Goal: Task Accomplishment & Management: Manage account settings

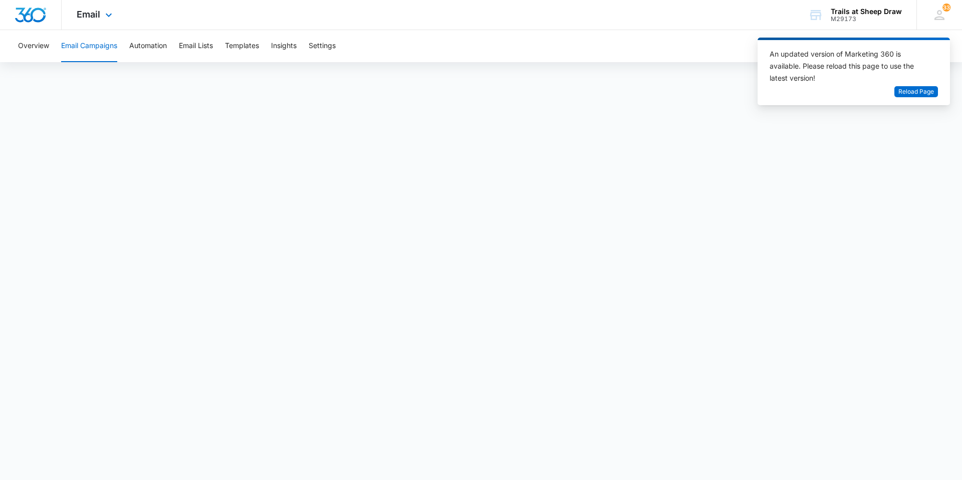
click at [40, 12] on img "Dashboard" at bounding box center [31, 15] width 32 height 15
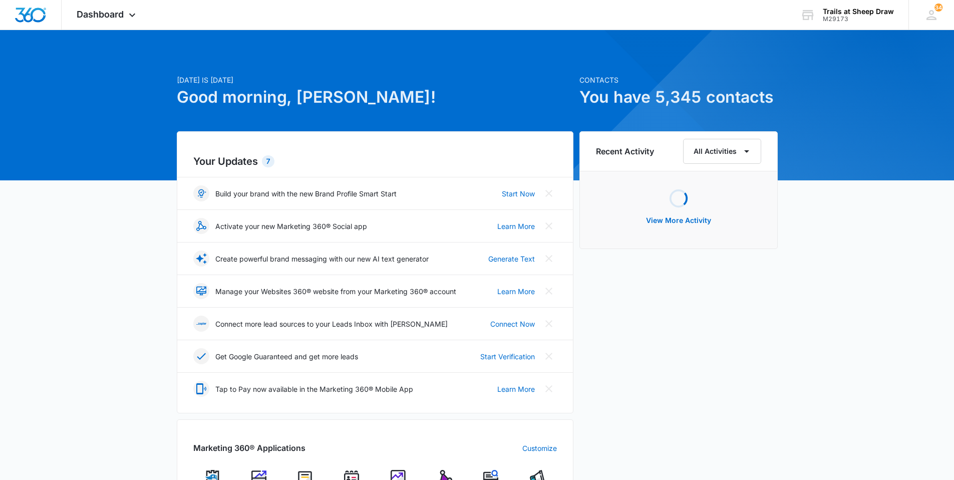
click at [353, 475] on img at bounding box center [351, 477] width 15 height 15
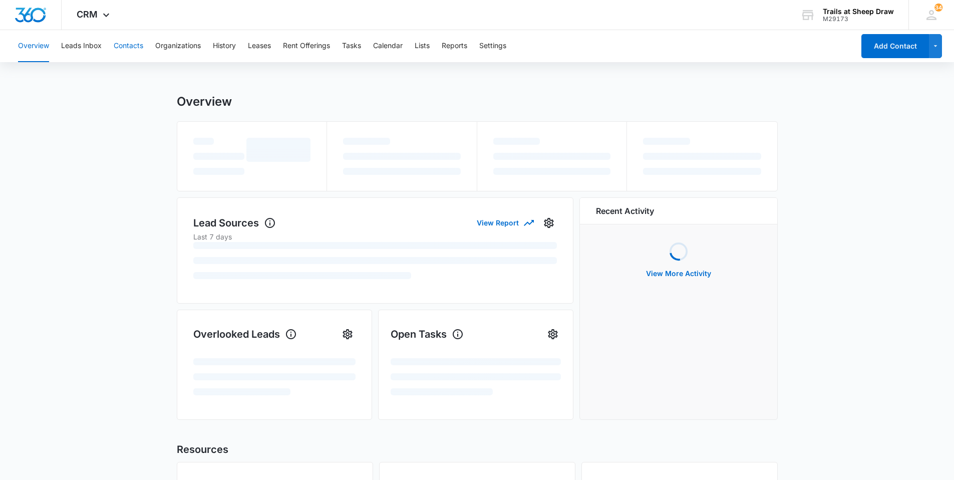
click at [135, 44] on button "Contacts" at bounding box center [129, 46] width 30 height 32
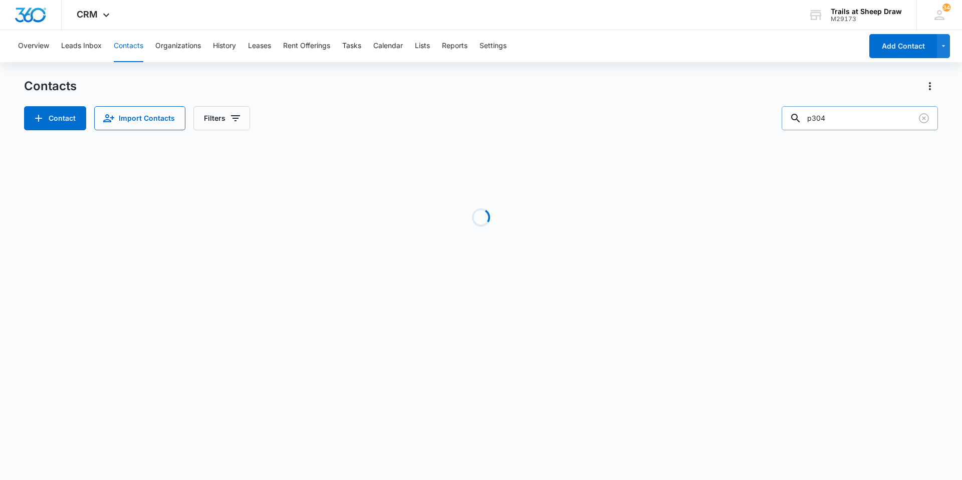
drag, startPoint x: 857, startPoint y: 127, endPoint x: 806, endPoint y: 119, distance: 51.2
click at [806, 119] on div "p304" at bounding box center [860, 118] width 156 height 24
type input "g205"
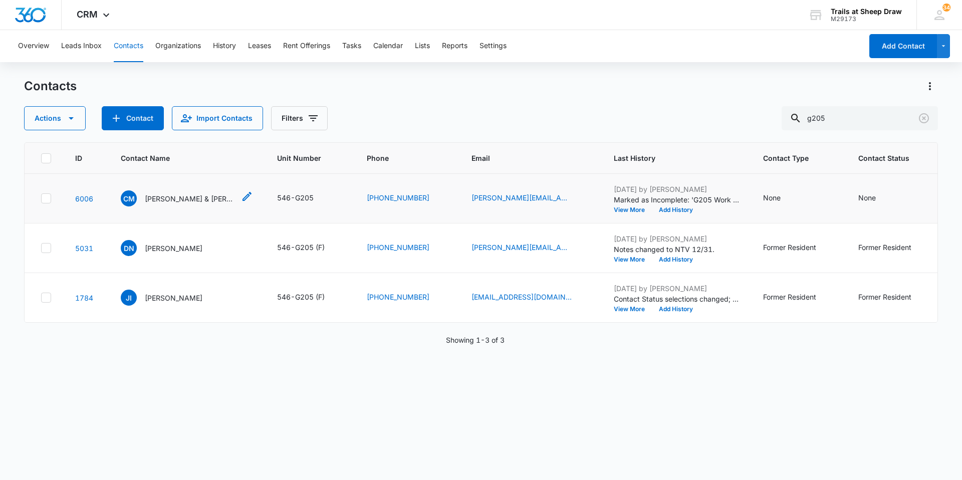
click at [188, 191] on div "CM [PERSON_NAME] & [PERSON_NAME]" at bounding box center [178, 198] width 114 height 16
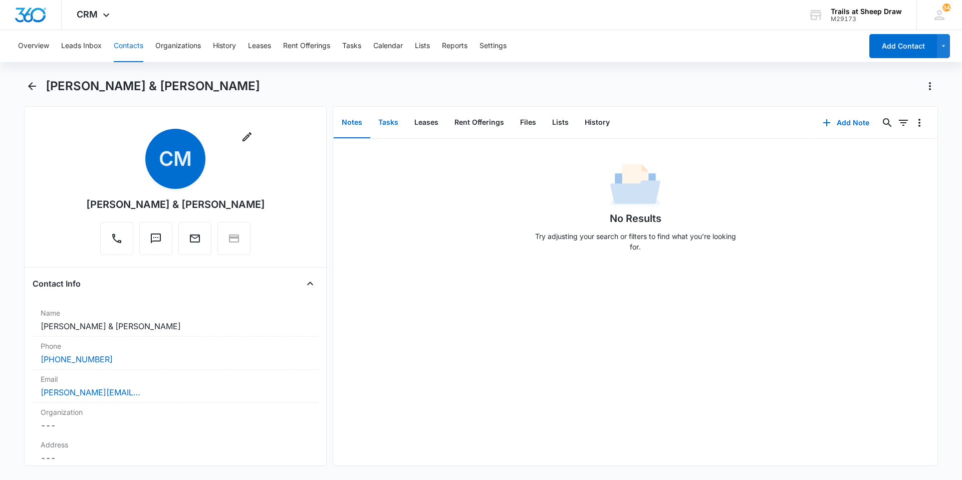
click at [386, 121] on button "Tasks" at bounding box center [388, 122] width 36 height 31
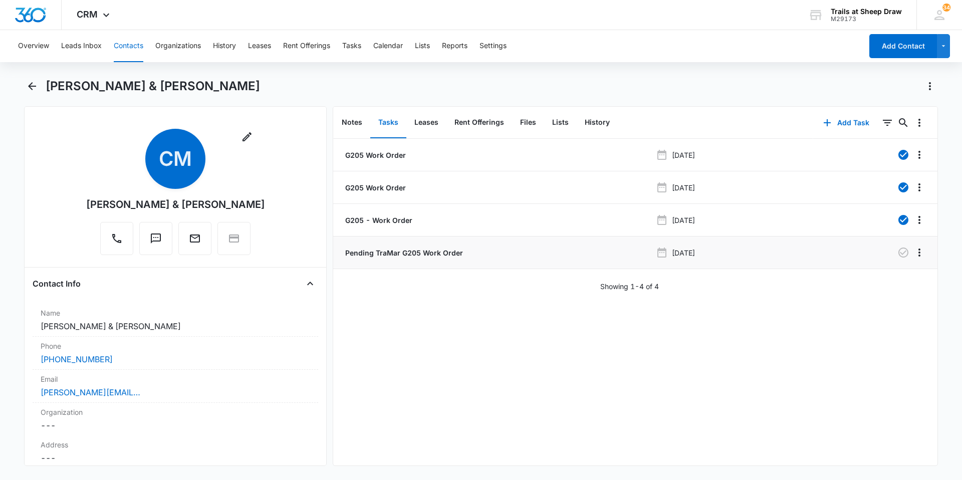
click at [416, 254] on p "Pending TraMar G205 Work Order" at bounding box center [403, 252] width 120 height 11
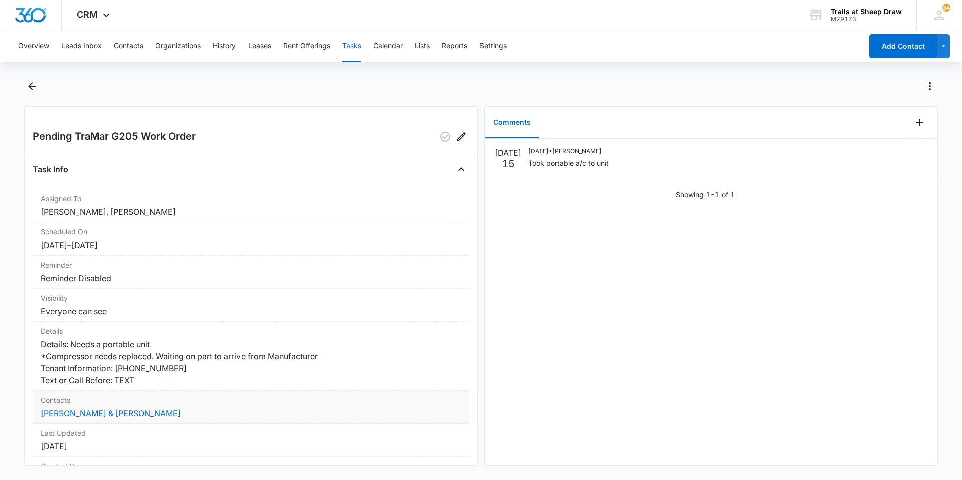
drag, startPoint x: 315, startPoint y: 383, endPoint x: 260, endPoint y: 405, distance: 59.4
drag, startPoint x: 260, startPoint y: 405, endPoint x: 600, endPoint y: 363, distance: 342.2
click at [600, 363] on div "[DATE] [DATE] • [PERSON_NAME] Took portable a/c to unit Showing 1-1 of 1" at bounding box center [710, 302] width 453 height 327
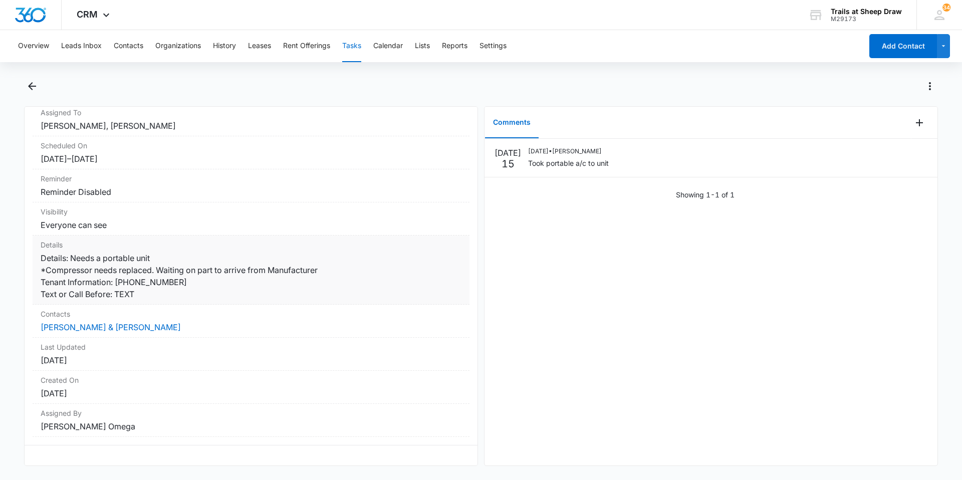
scroll to position [94, 0]
click at [132, 48] on button "Contacts" at bounding box center [129, 46] width 30 height 32
